Goal: Task Accomplishment & Management: Manage account settings

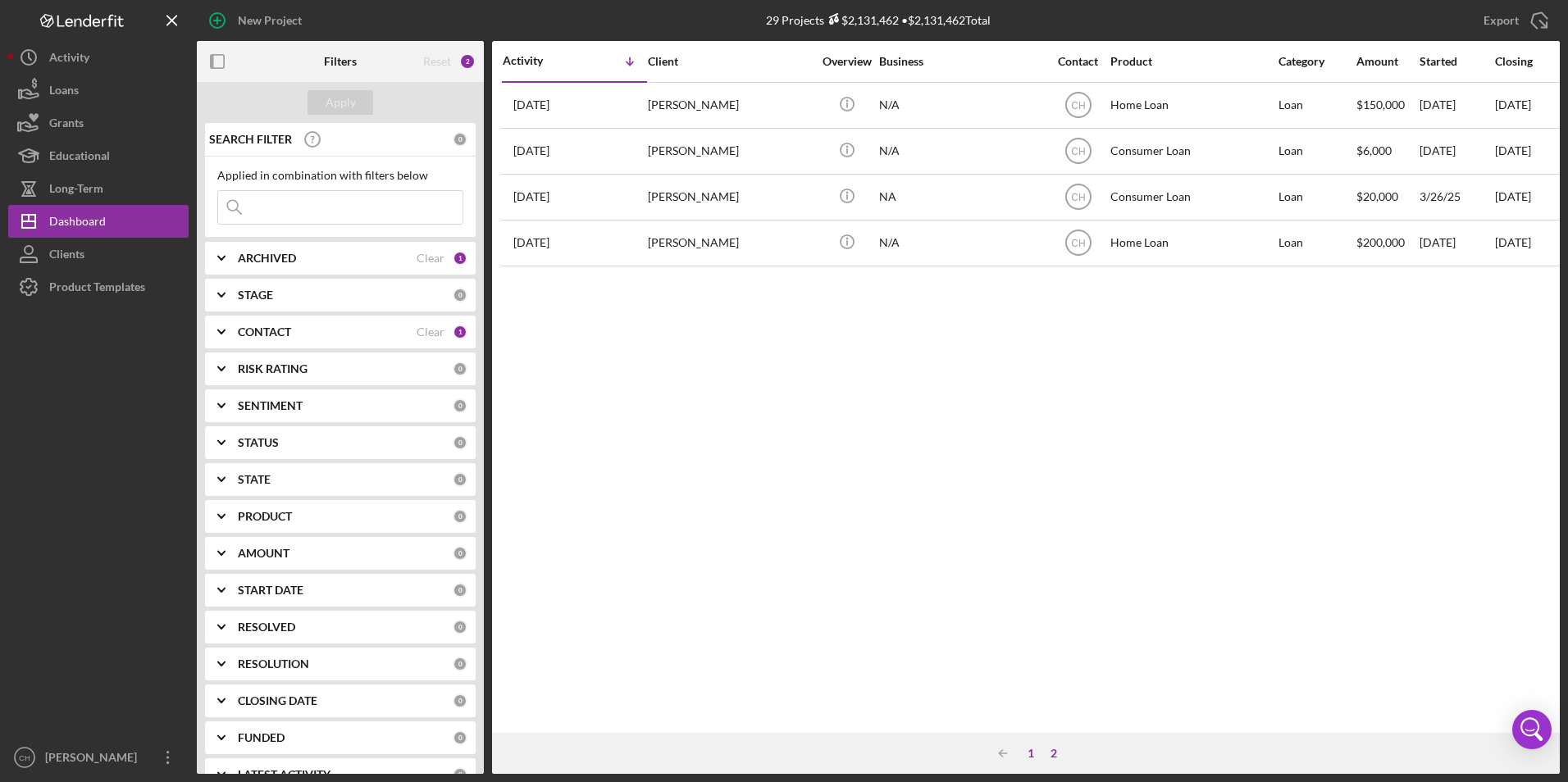
click at [1029, 757] on div "1" at bounding box center [1030, 753] width 23 height 13
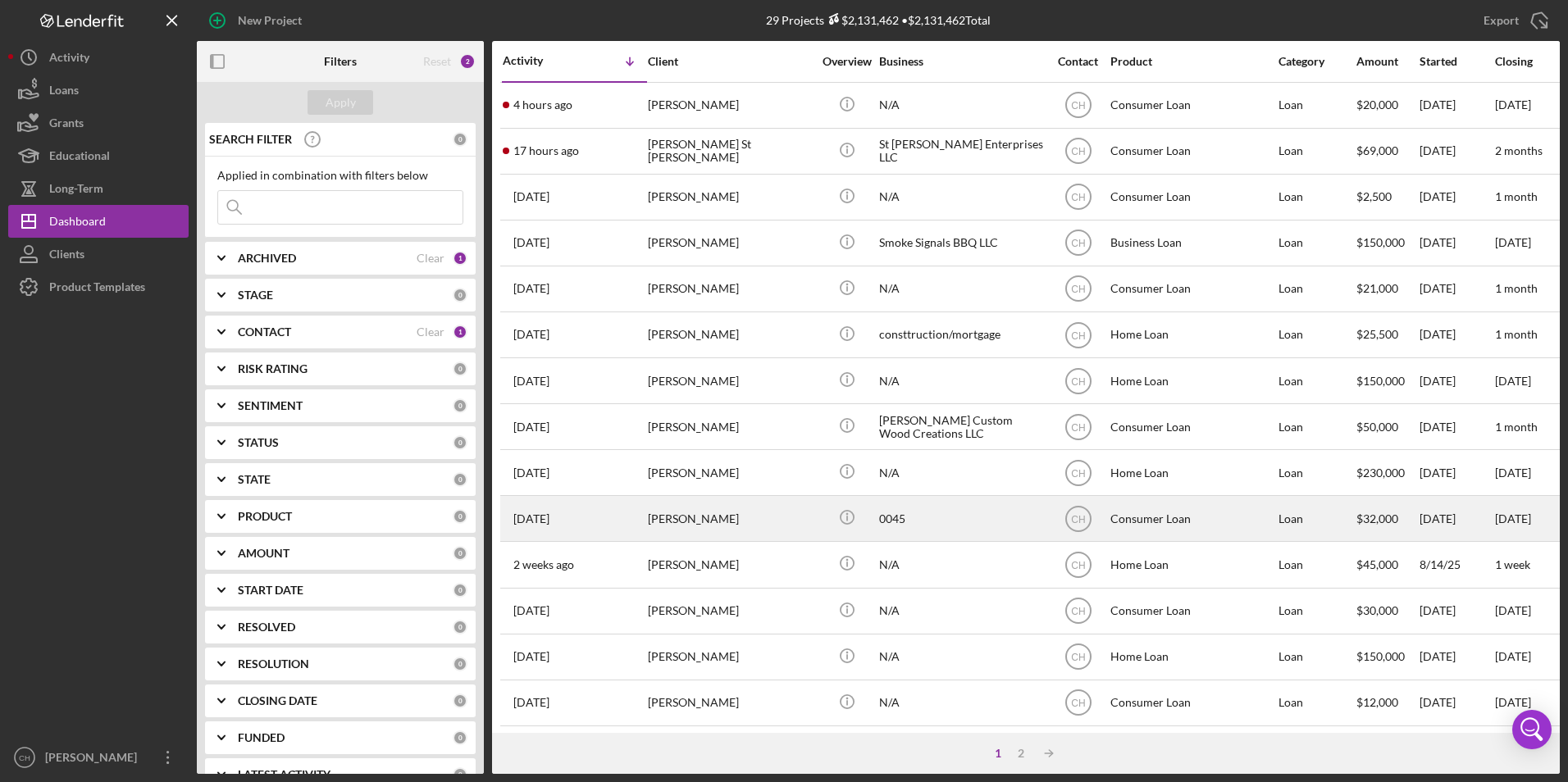
click at [726, 525] on div "[PERSON_NAME]" at bounding box center [729, 518] width 164 height 43
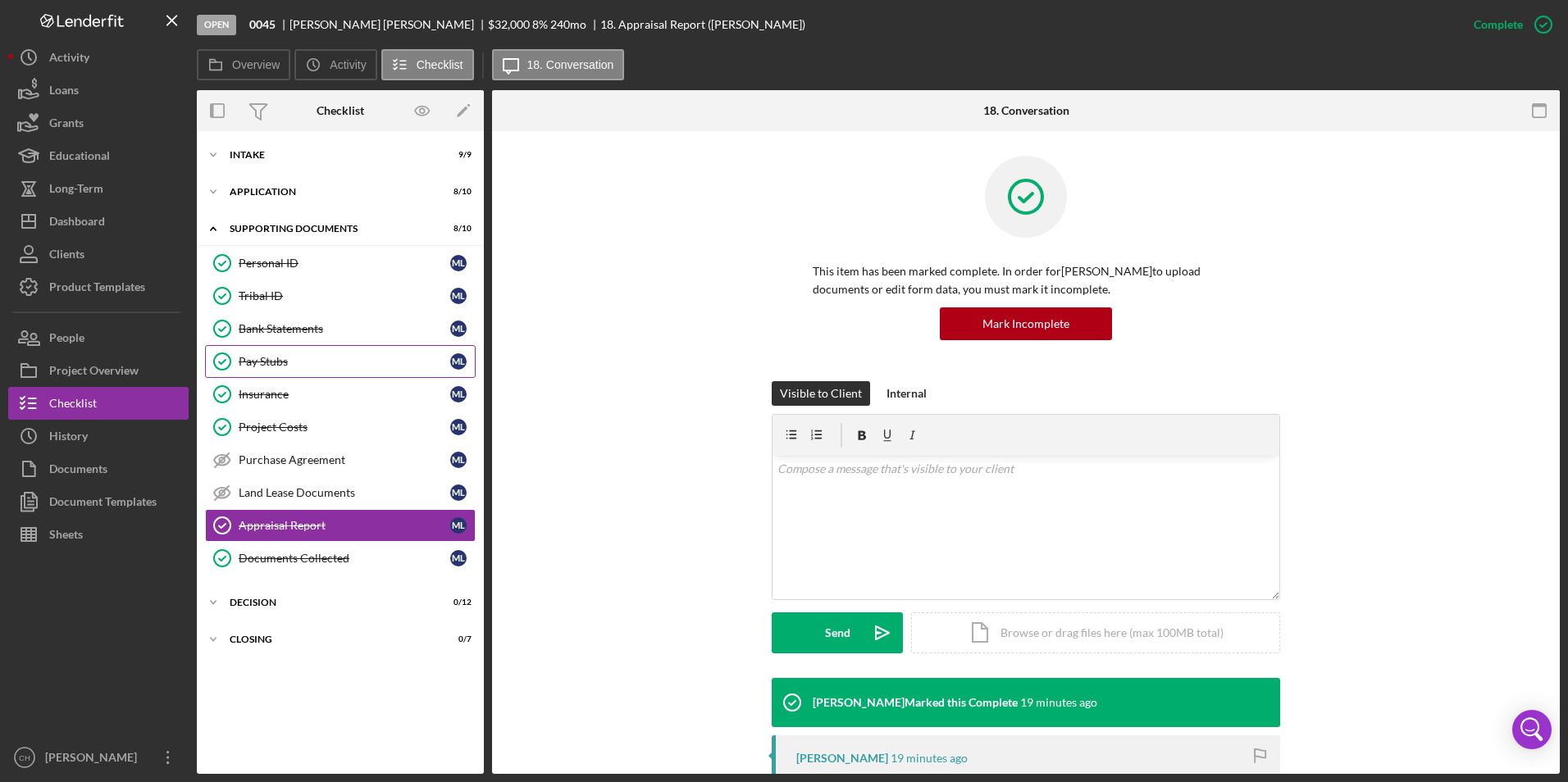
click at [303, 360] on div "Pay Stubs" at bounding box center [345, 361] width 212 height 13
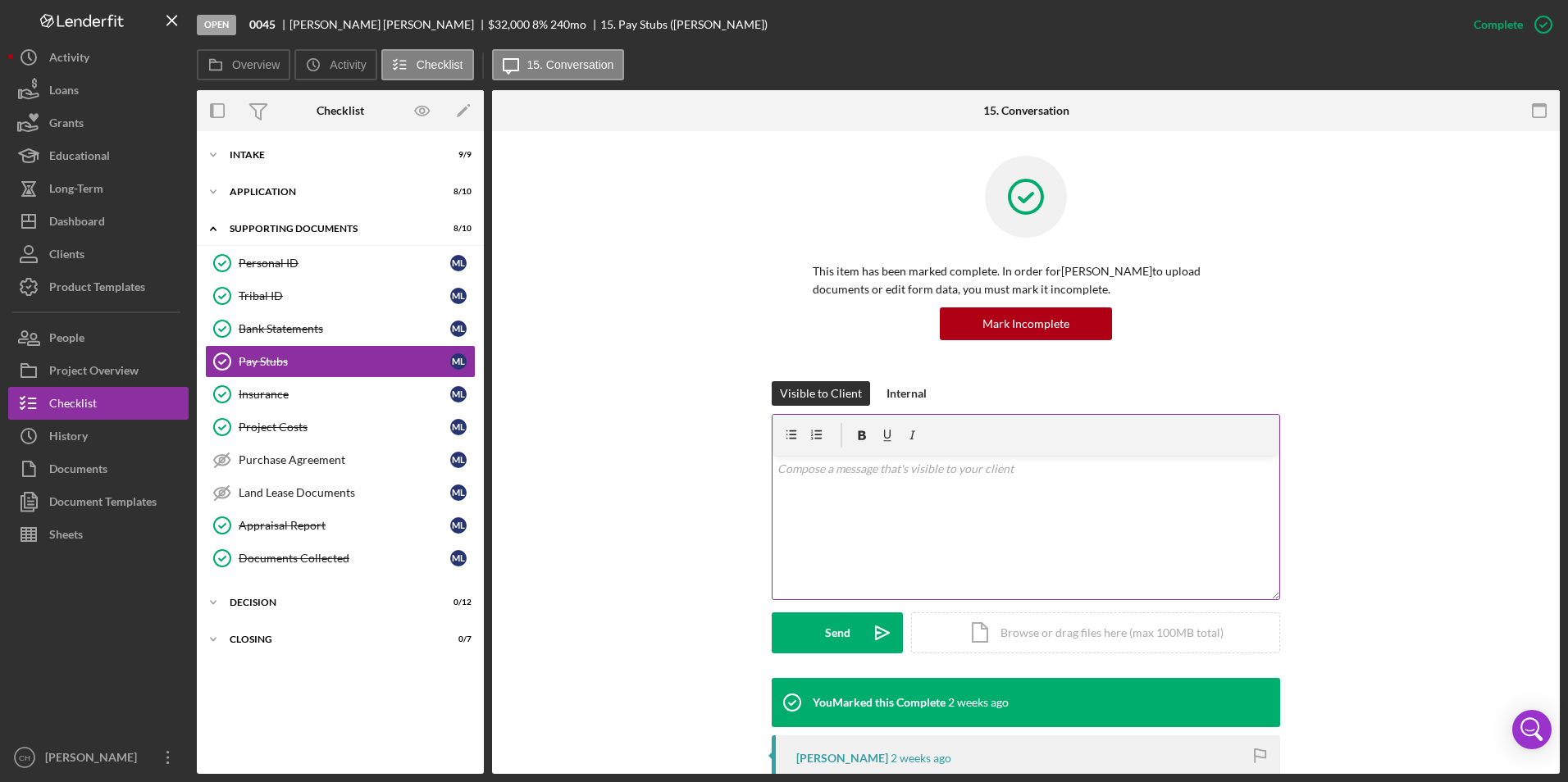
click at [819, 465] on p at bounding box center [1026, 468] width 498 height 18
click at [1054, 464] on p "We will need to add your husband's income to the loan." at bounding box center [1026, 468] width 498 height 18
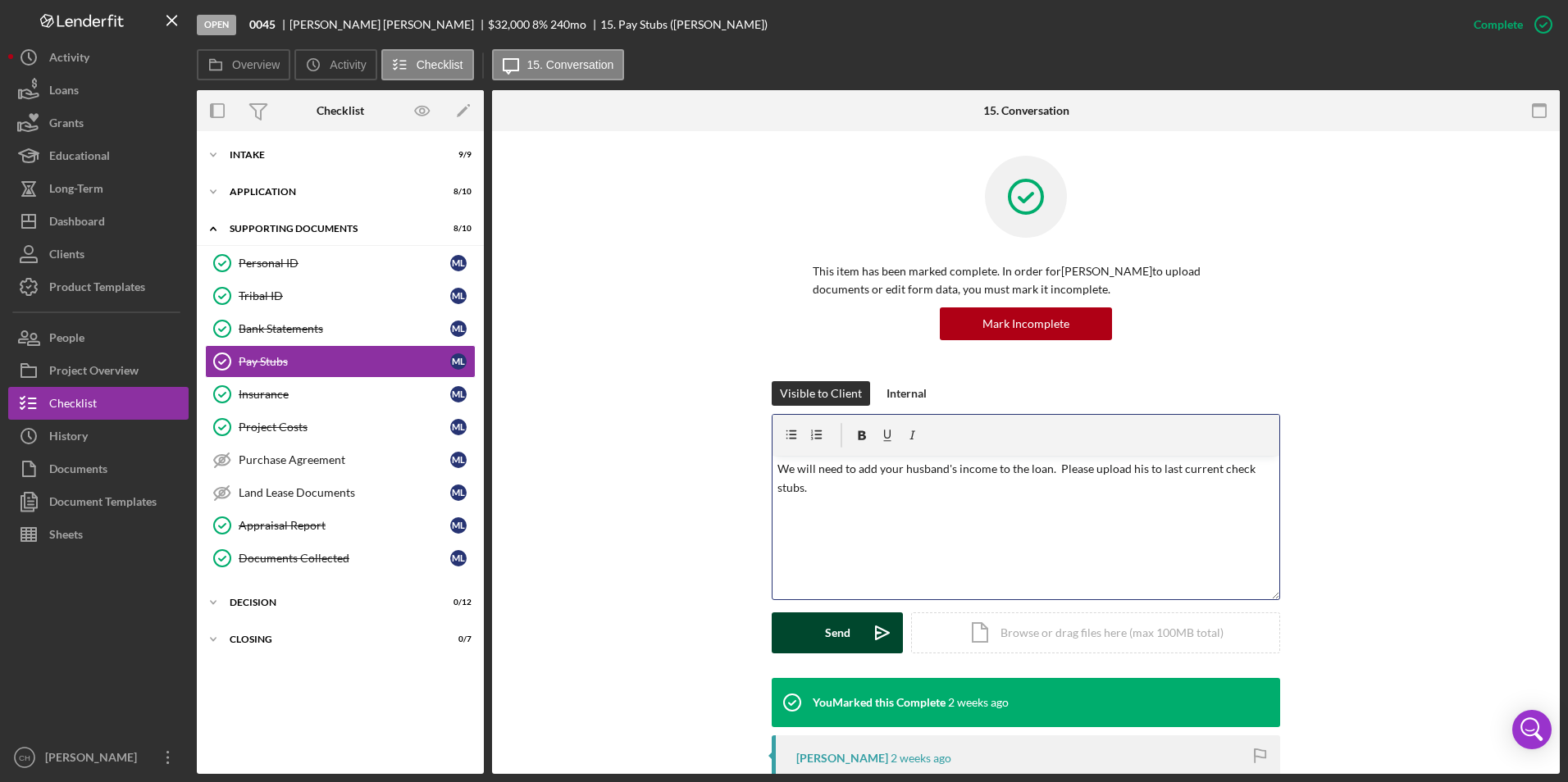
click at [820, 635] on button "Send Icon/icon-invite-send" at bounding box center [837, 633] width 131 height 41
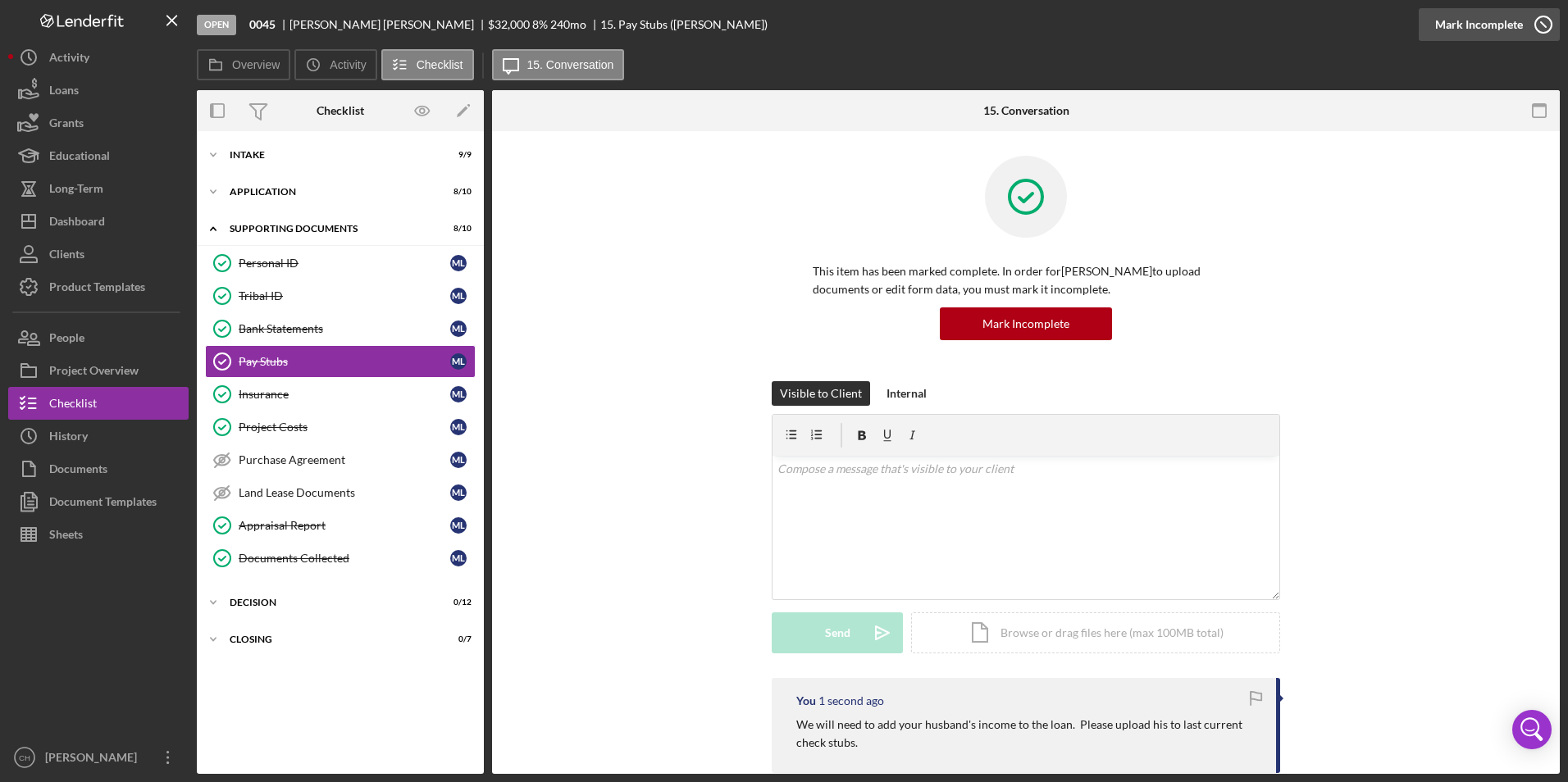
click at [1486, 20] on div "Mark Incomplete" at bounding box center [1479, 24] width 88 height 32
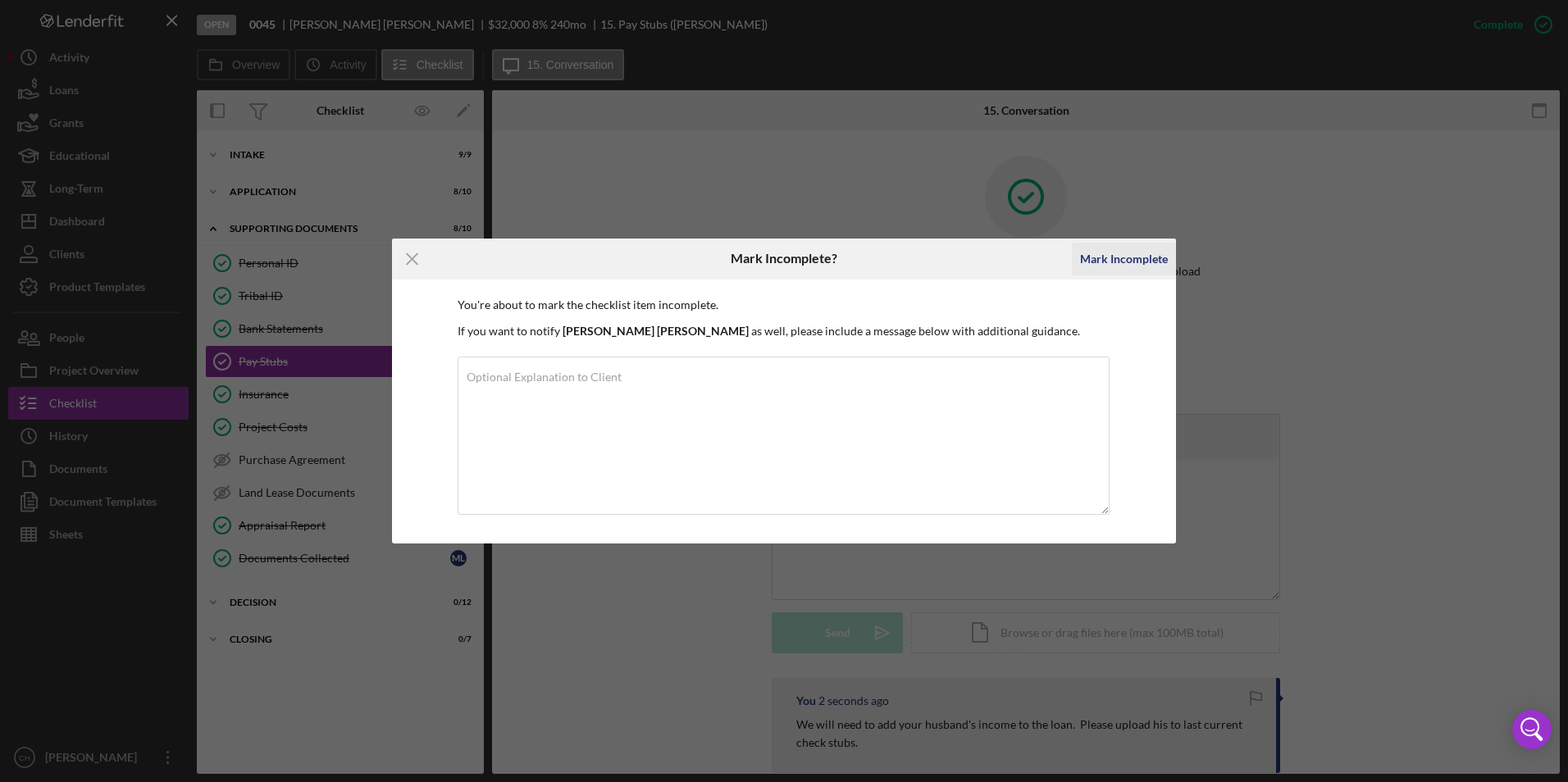
click at [1128, 263] on div "Mark Incomplete" at bounding box center [1124, 259] width 88 height 32
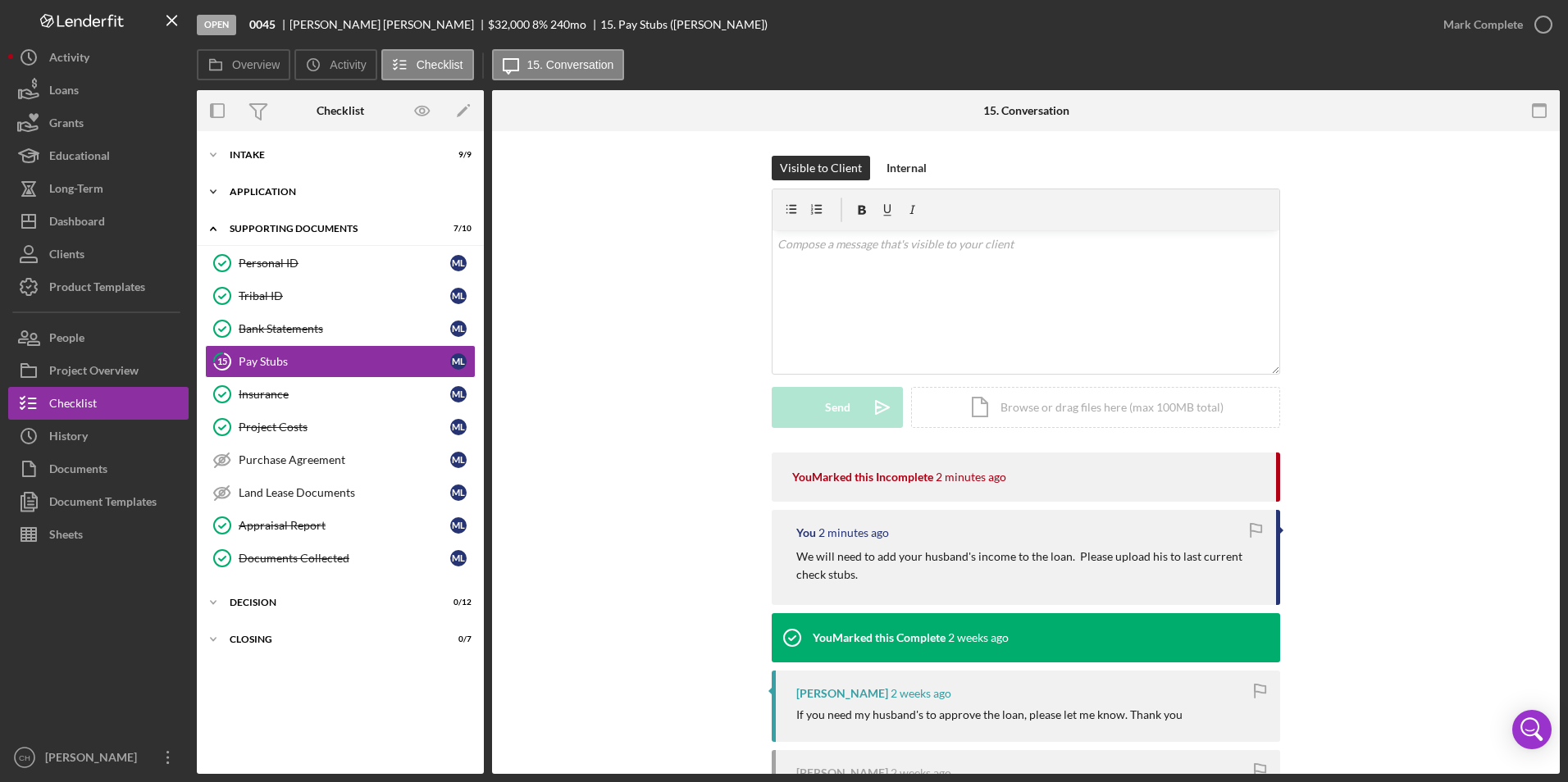
click at [279, 183] on div "Icon/Expander Application 8 / 10" at bounding box center [340, 191] width 287 height 32
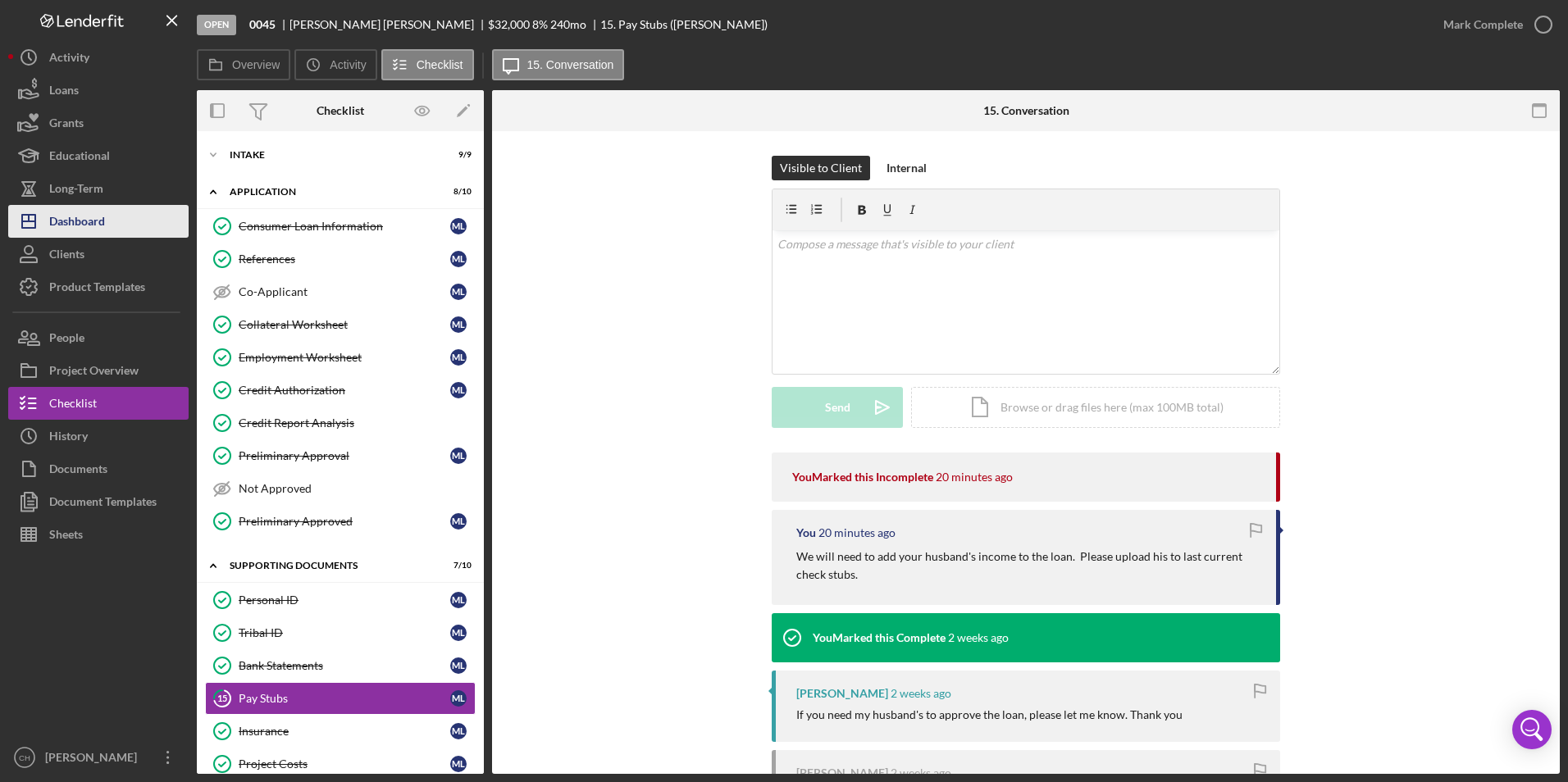
click at [121, 225] on button "Icon/Dashboard Dashboard" at bounding box center [98, 220] width 180 height 32
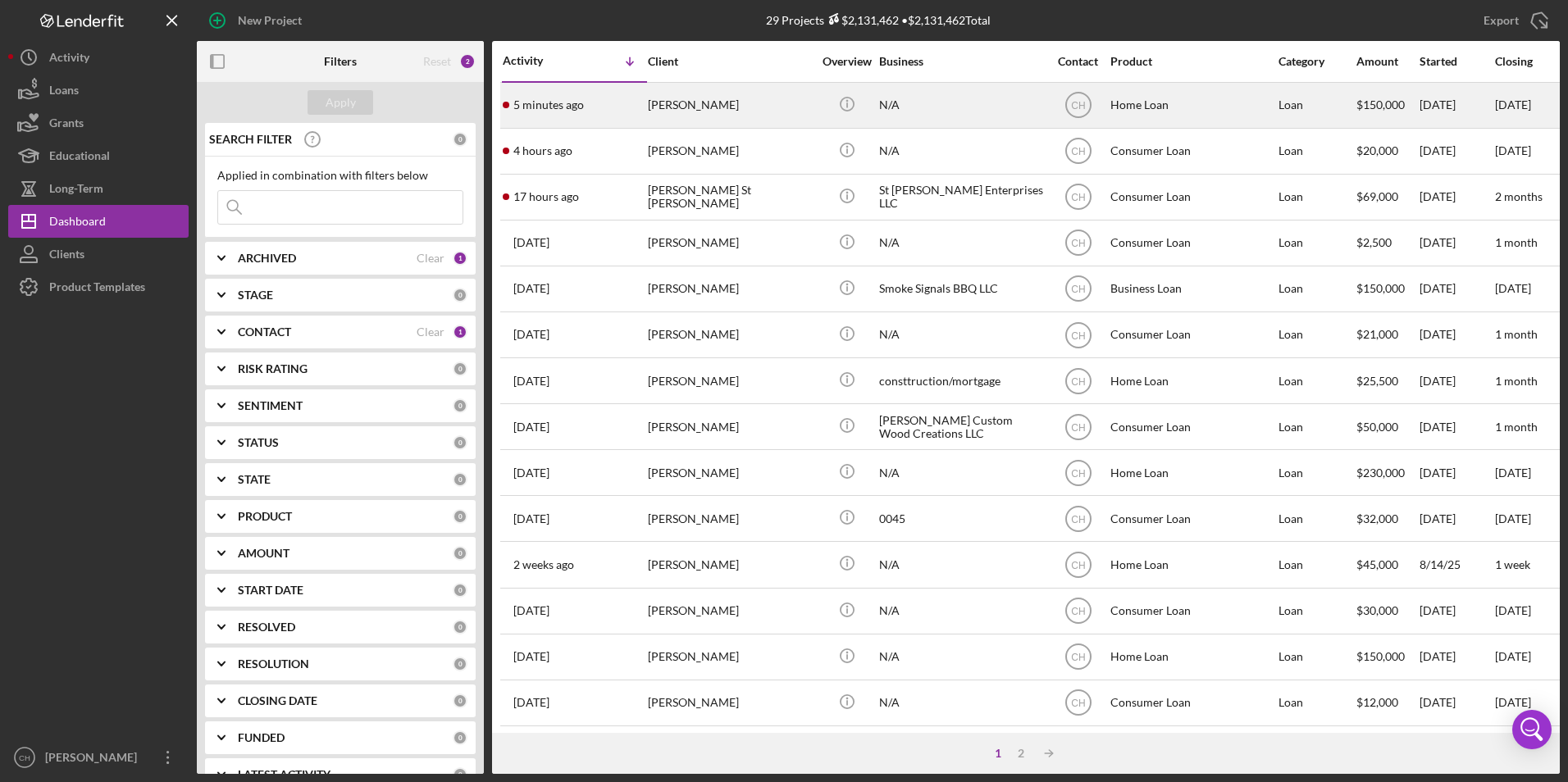
click at [751, 108] on div "[PERSON_NAME]" at bounding box center [729, 105] width 164 height 43
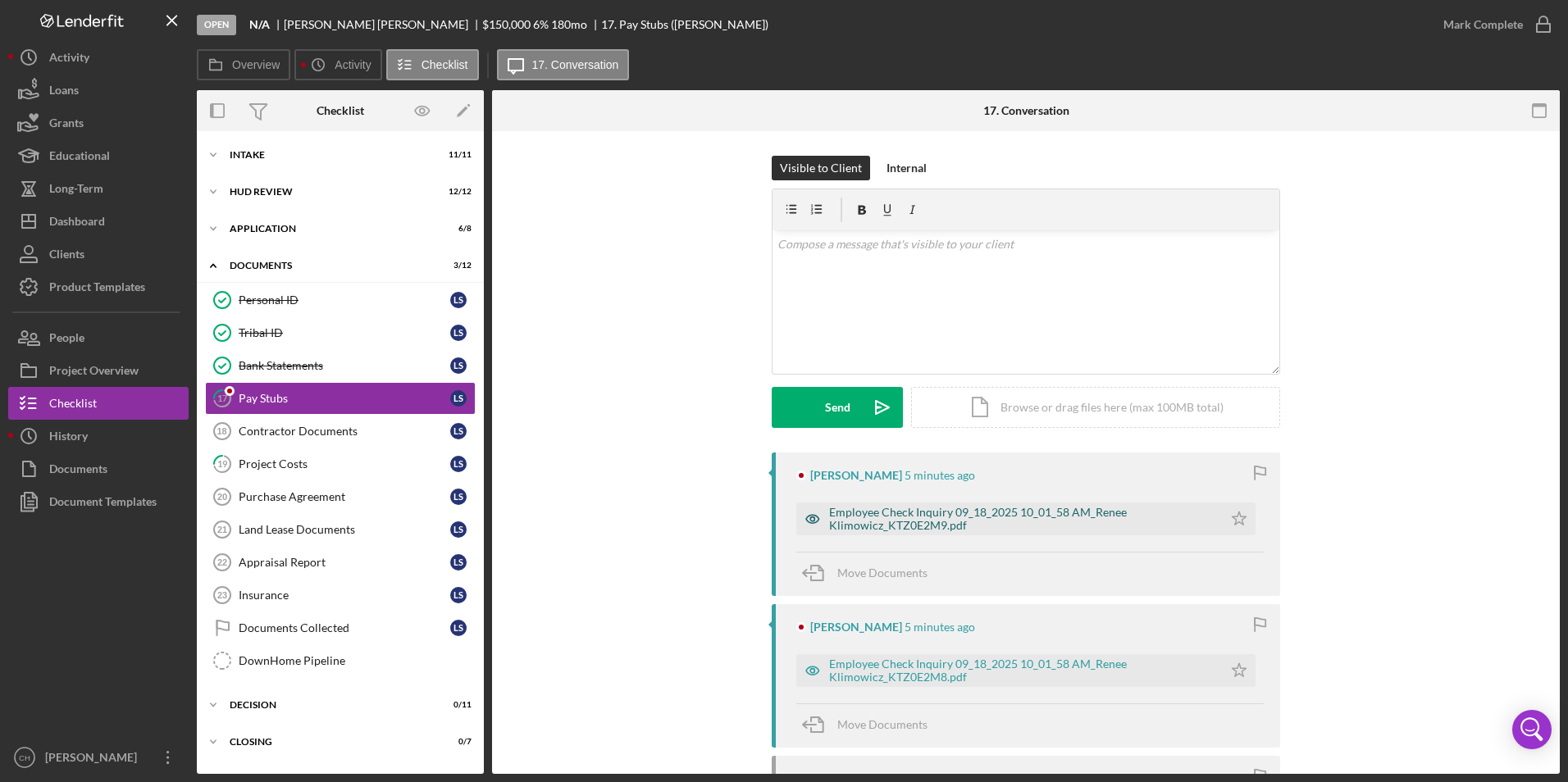
click at [882, 516] on div "Employee Check Inquiry 09_18_2025 10_01_58 AM_Renee Klimowicz_KTZ0E2M9.pdf" at bounding box center [1021, 518] width 385 height 26
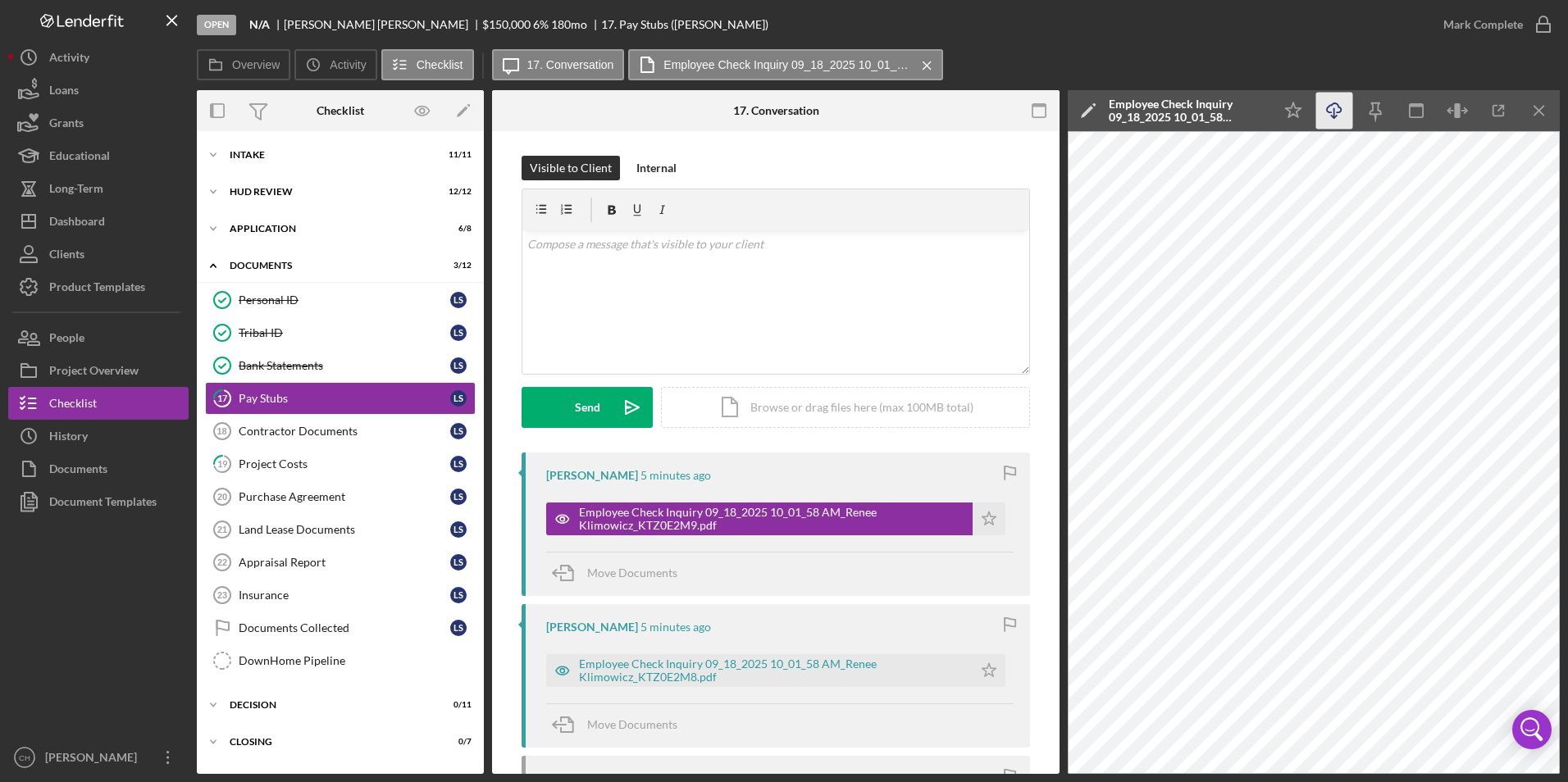
click at [1331, 108] on icon "Icon/Download" at bounding box center [1335, 112] width 37 height 37
click at [983, 518] on polygon "button" at bounding box center [990, 517] width 14 height 13
click at [656, 681] on div "Employee Check Inquiry 09_18_2025 10_01_58 AM_Renee Klimowicz_KTZ0E2M8.pdf" at bounding box center [771, 670] width 385 height 26
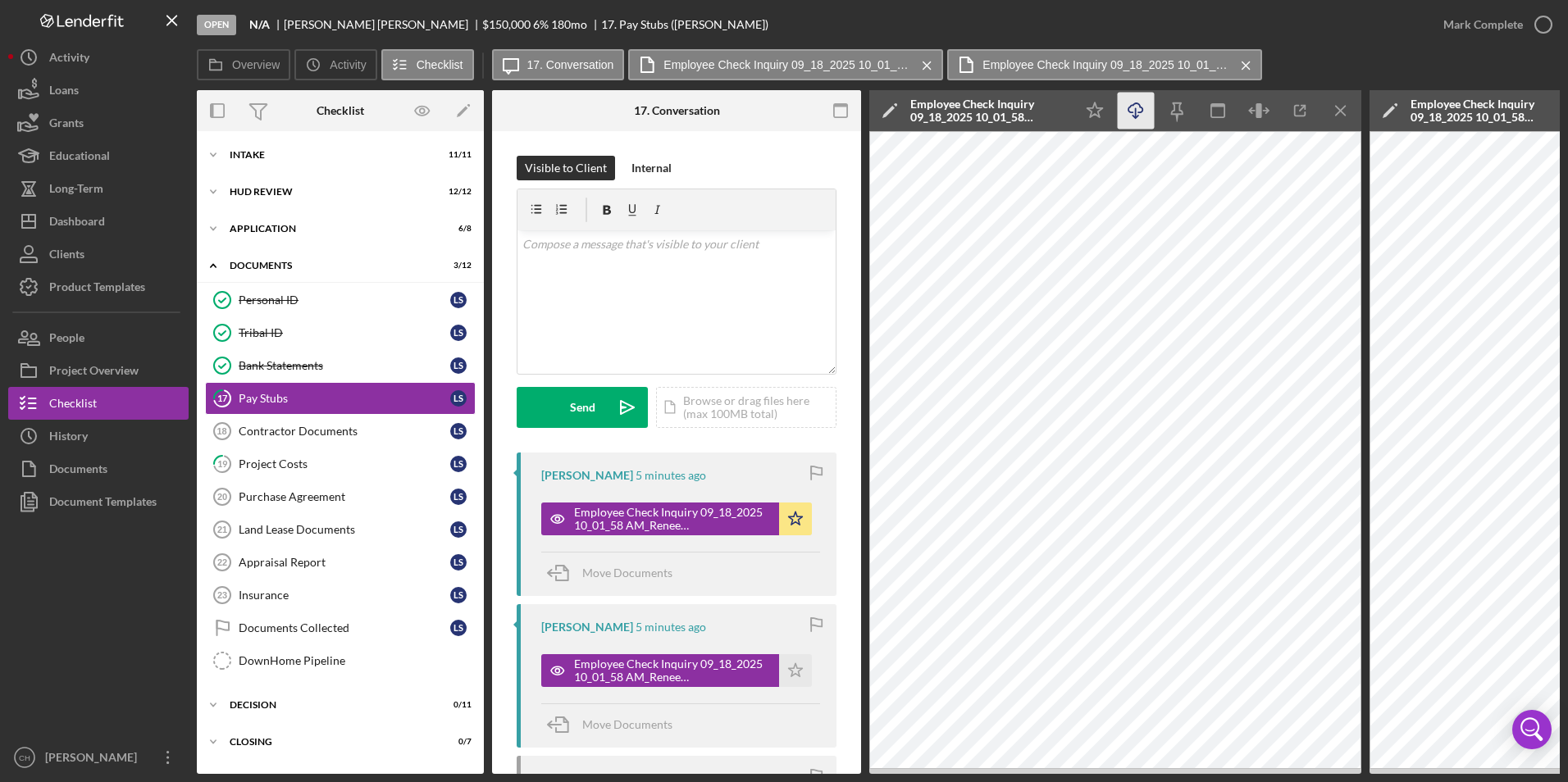
click at [1133, 103] on icon "Icon/Download" at bounding box center [1137, 112] width 37 height 37
click at [793, 672] on polygon "button" at bounding box center [796, 669] width 14 height 13
click at [1465, 26] on div "Mark Complete" at bounding box center [1483, 24] width 79 height 32
